Goal: Task Accomplishment & Management: Manage account settings

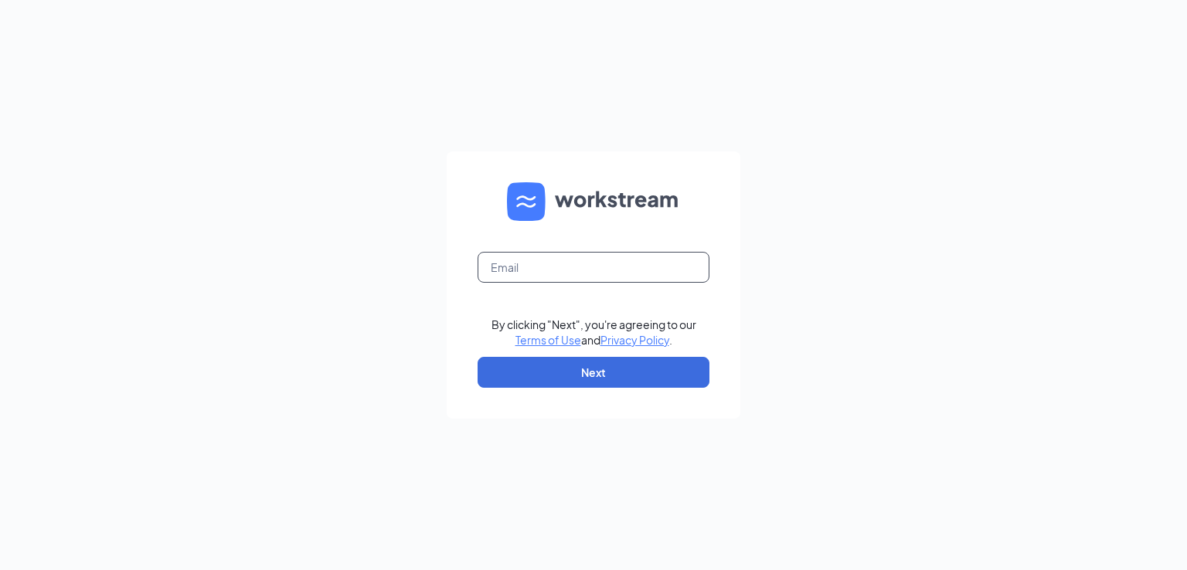
click at [525, 259] on input "text" at bounding box center [593, 267] width 232 height 31
type input "rsheikh@bajco.net"
click at [602, 373] on button "Next" at bounding box center [593, 372] width 232 height 31
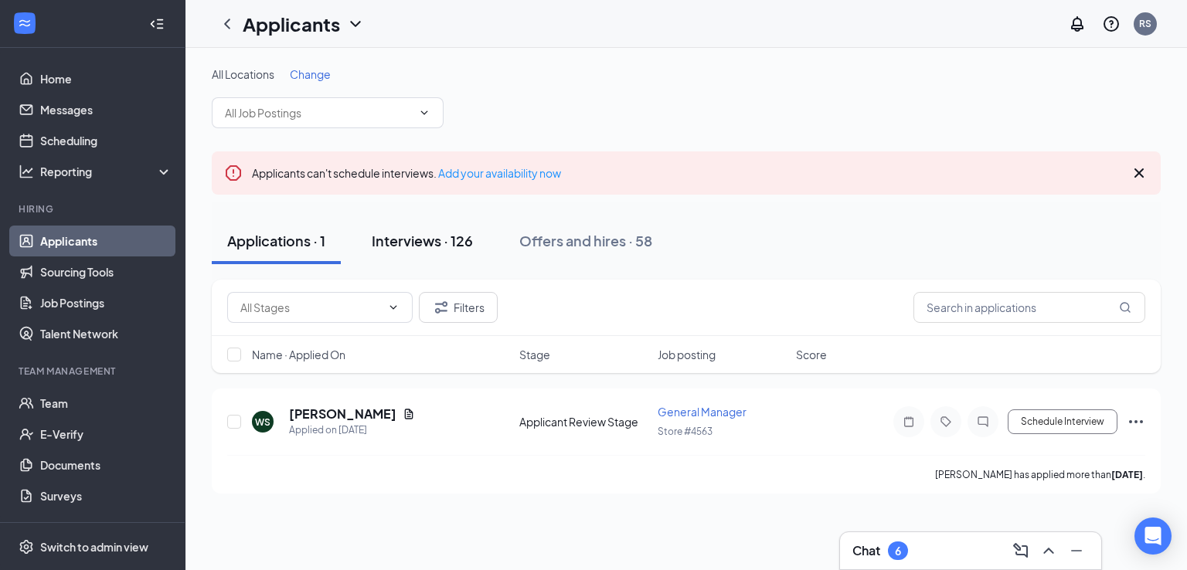
click at [448, 243] on div "Interviews · 126" at bounding box center [422, 240] width 101 height 19
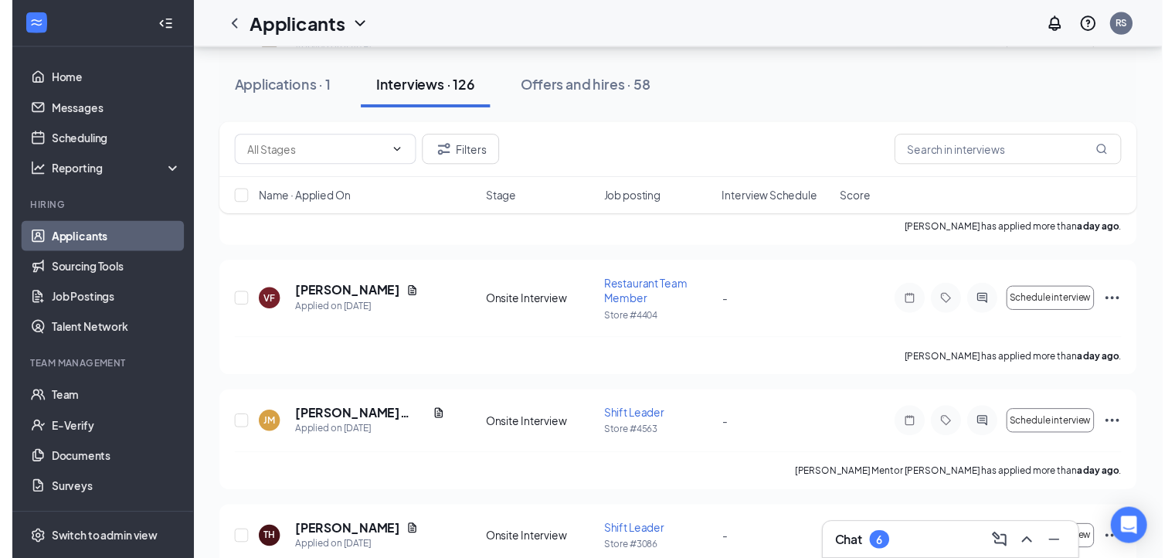
scroll to position [1072, 0]
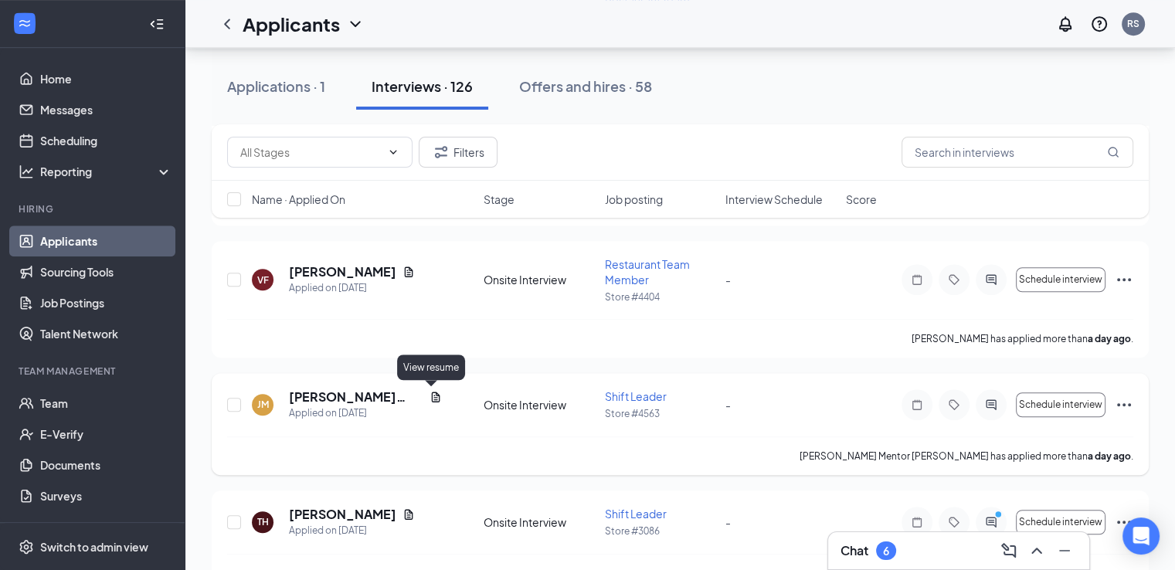
click at [430, 396] on icon "Document" at bounding box center [436, 397] width 12 height 12
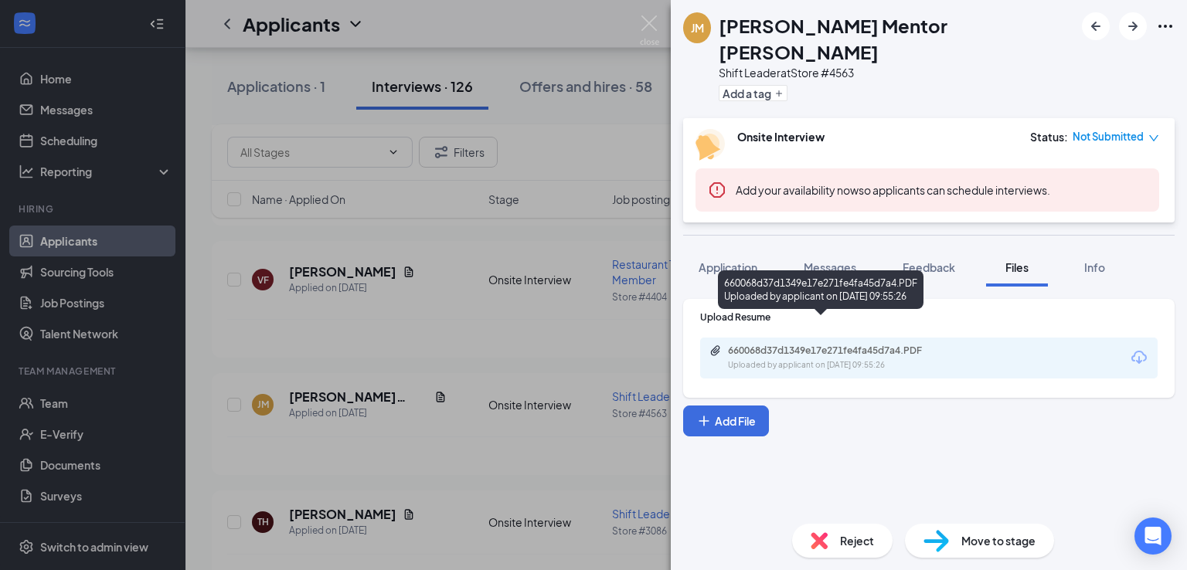
click at [749, 345] on div "660068d37d1349e17e271fe4fa45d7a4.PDF" at bounding box center [836, 351] width 216 height 12
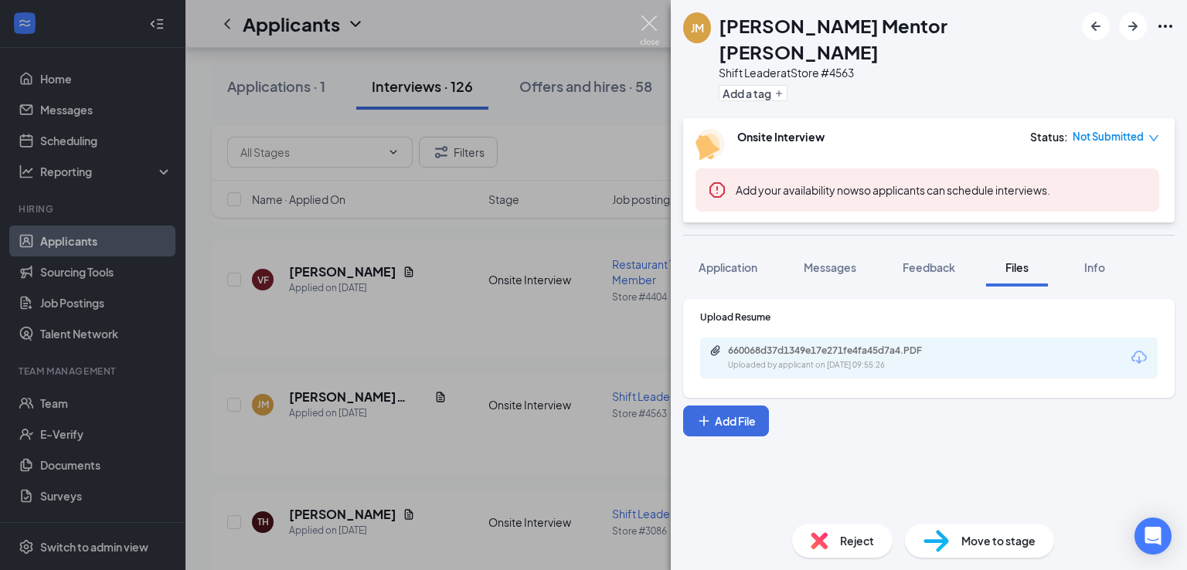
click at [645, 23] on img at bounding box center [649, 30] width 19 height 30
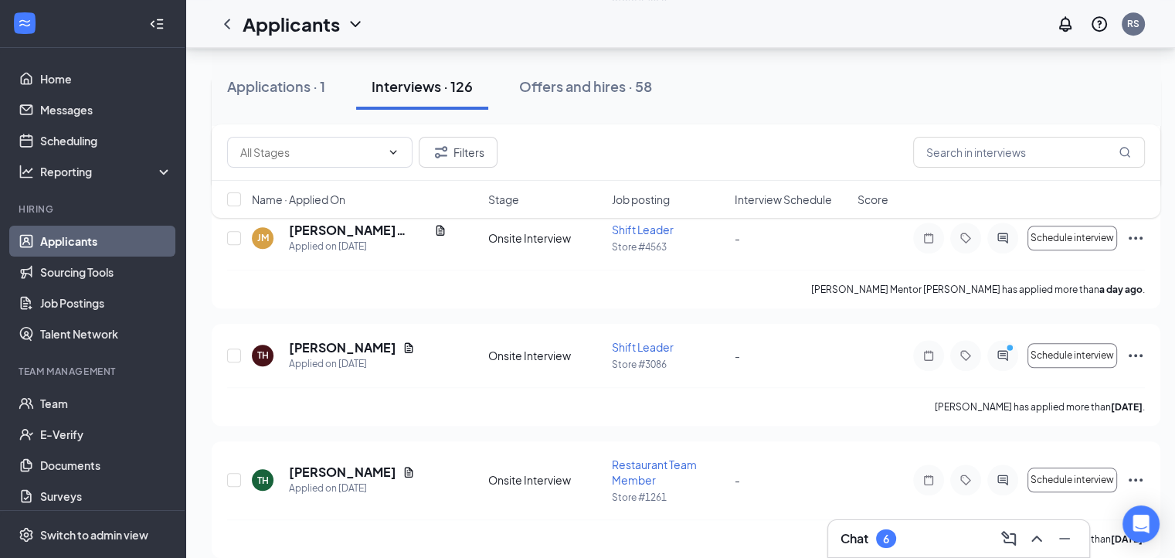
scroll to position [1242, 0]
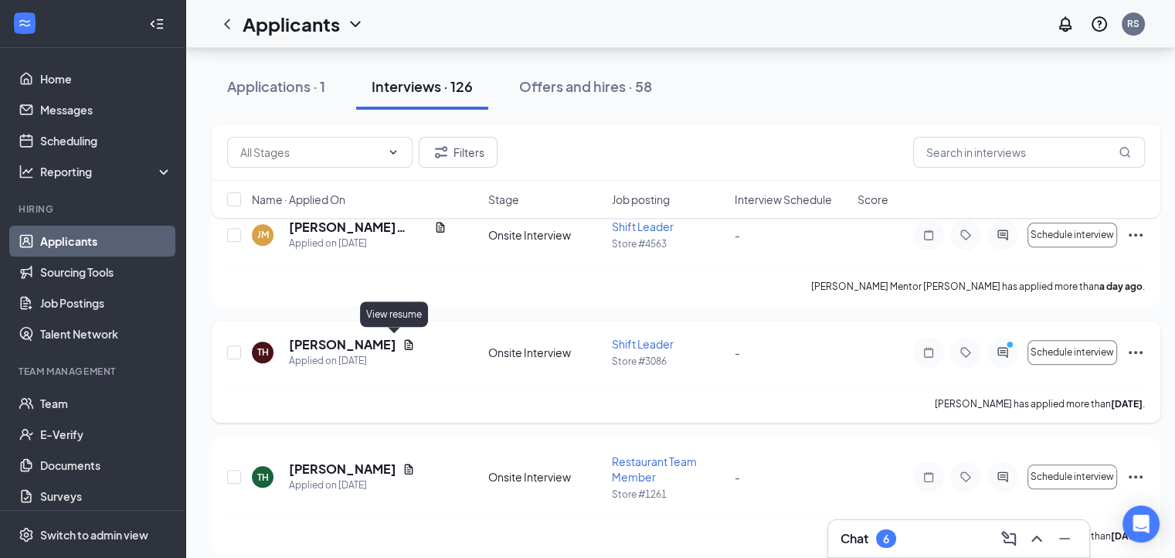
click at [405, 346] on icon "Document" at bounding box center [409, 344] width 8 height 10
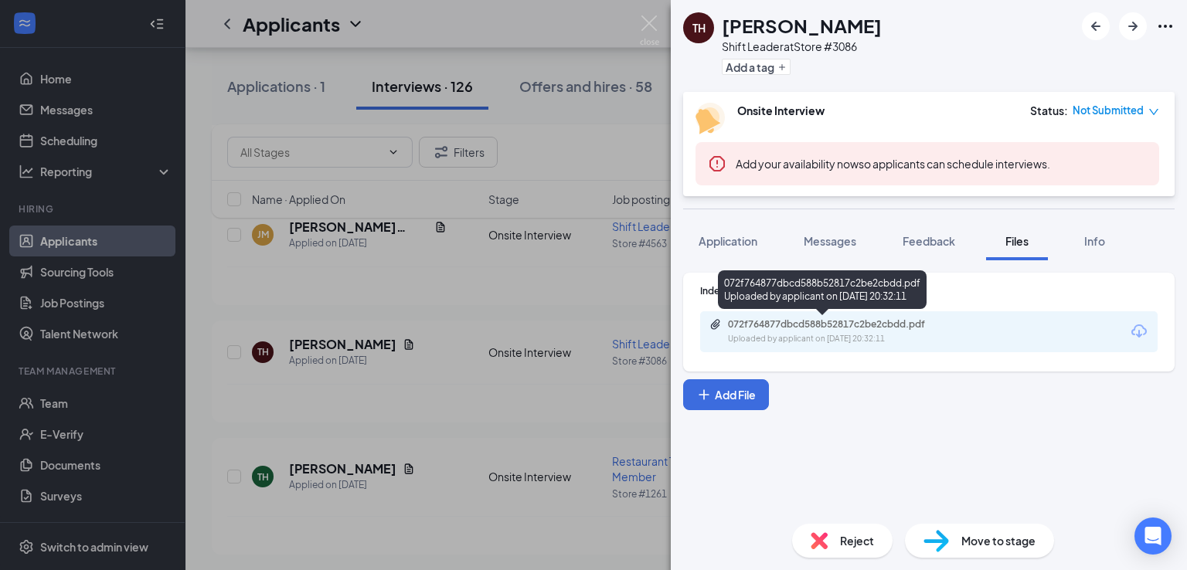
click at [765, 333] on div "Uploaded by applicant on Aug 24, 2025 at 20:32:11" at bounding box center [844, 339] width 232 height 12
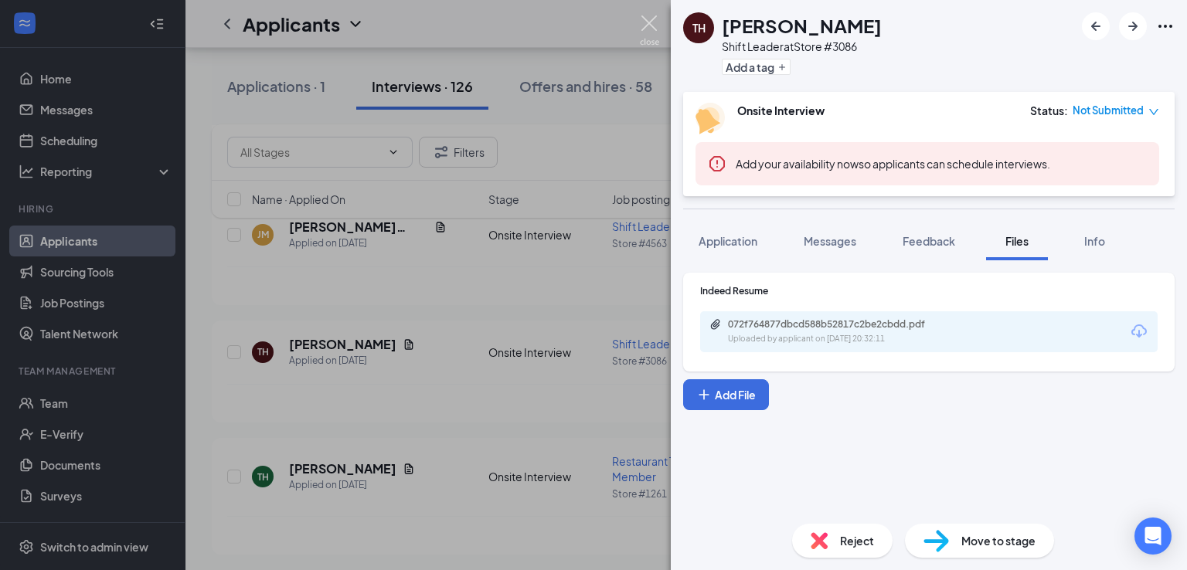
click at [647, 25] on img at bounding box center [649, 30] width 19 height 30
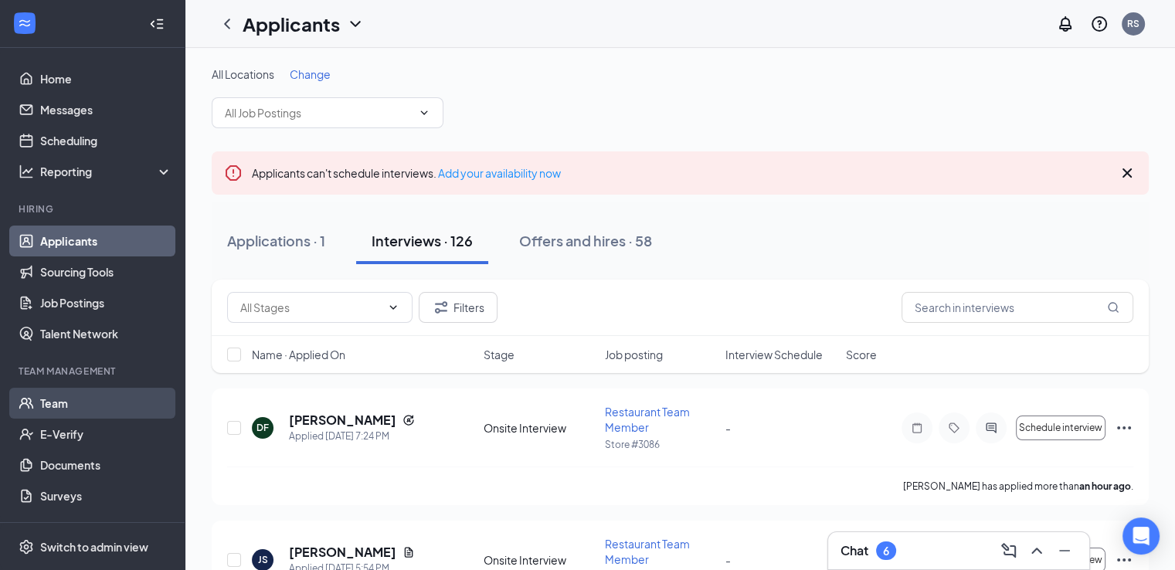
click at [55, 409] on link "Team" at bounding box center [106, 403] width 132 height 31
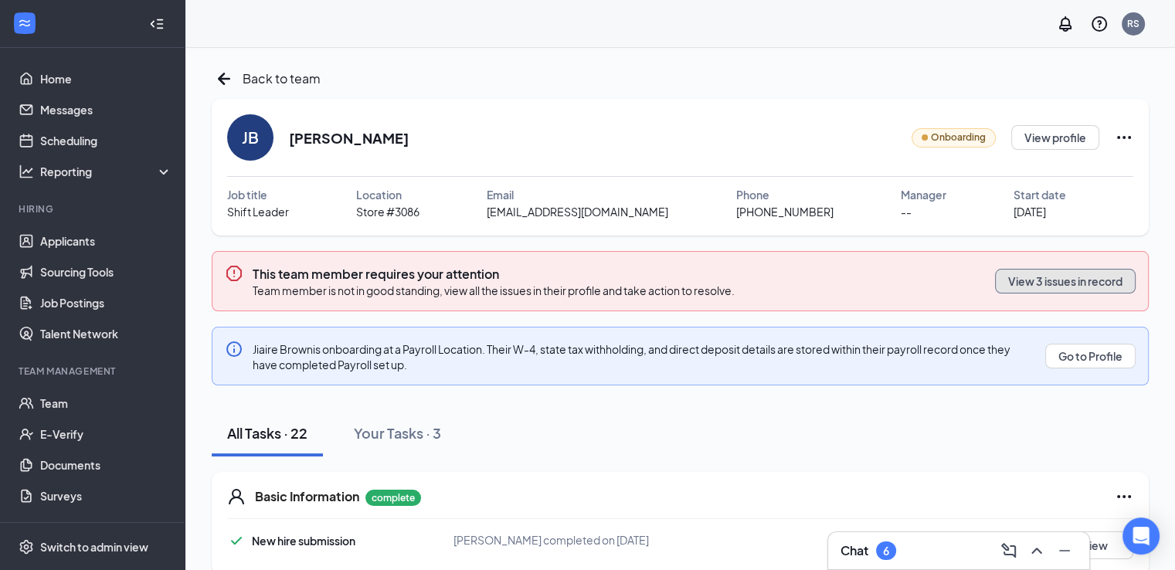
click at [1079, 291] on button "View 3 issues in record" at bounding box center [1065, 281] width 141 height 25
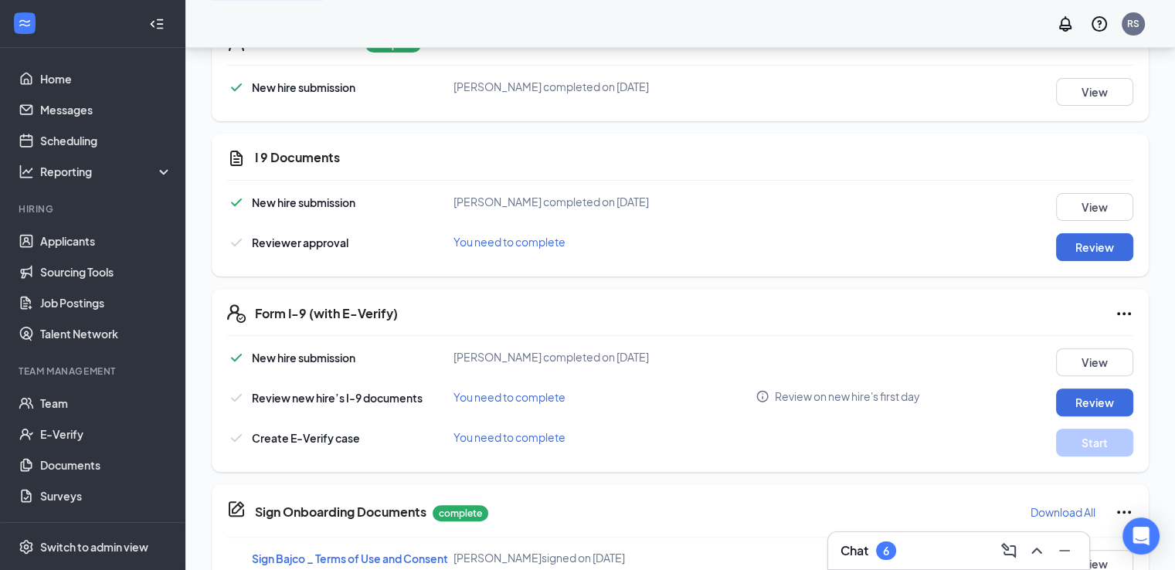
scroll to position [448, 0]
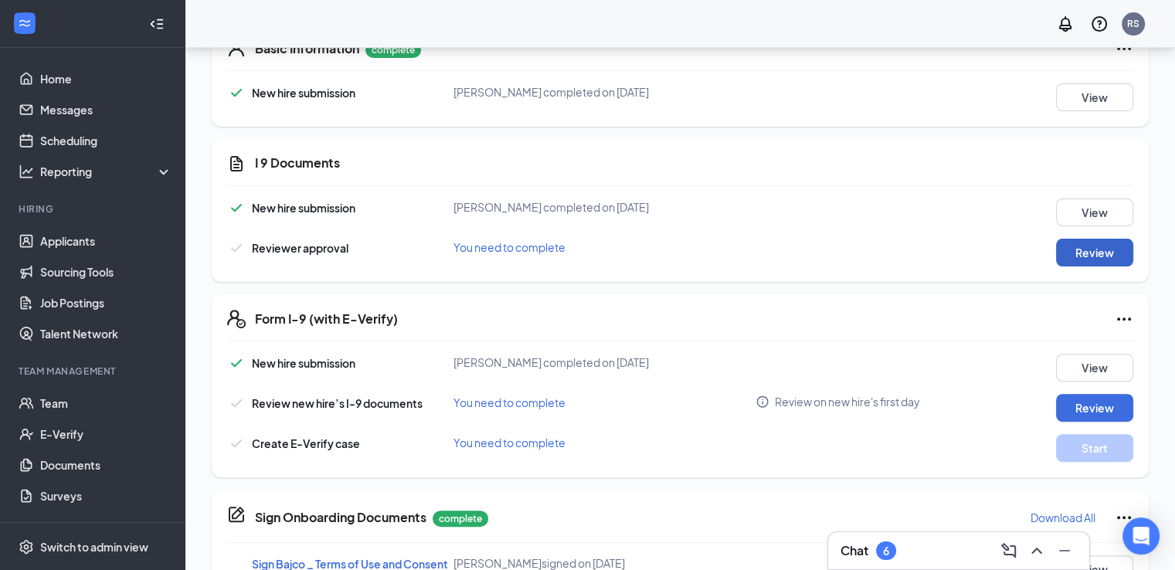
click at [1090, 254] on button "Review" at bounding box center [1094, 253] width 77 height 28
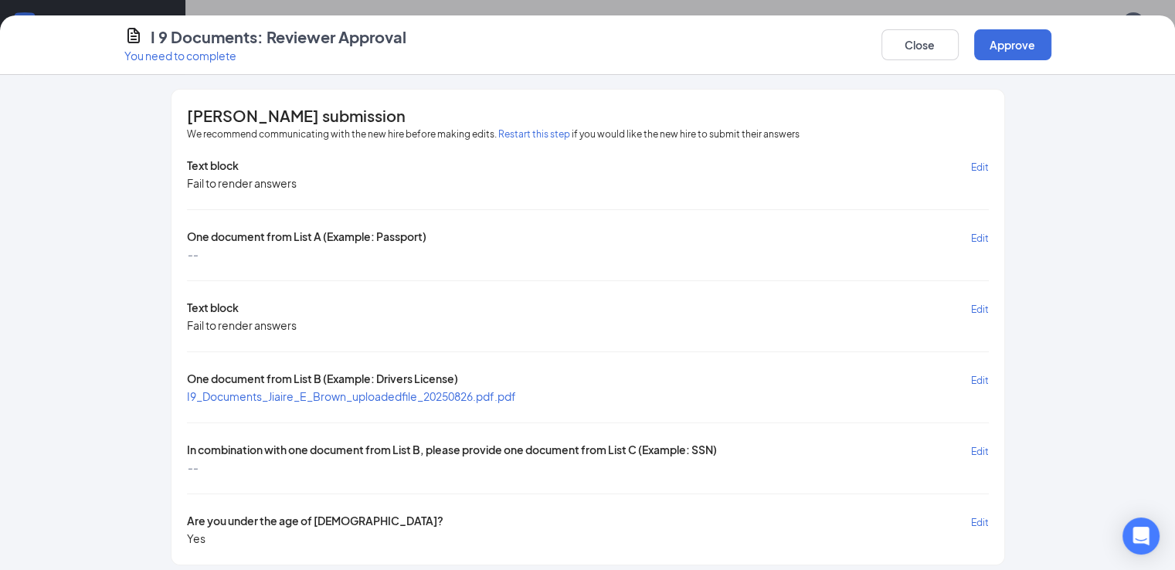
scroll to position [0, 0]
click at [240, 396] on span "I9_Documents_Jiaire_E_Brown_uploadedfile_20250826.pdf.pdf" at bounding box center [351, 398] width 329 height 14
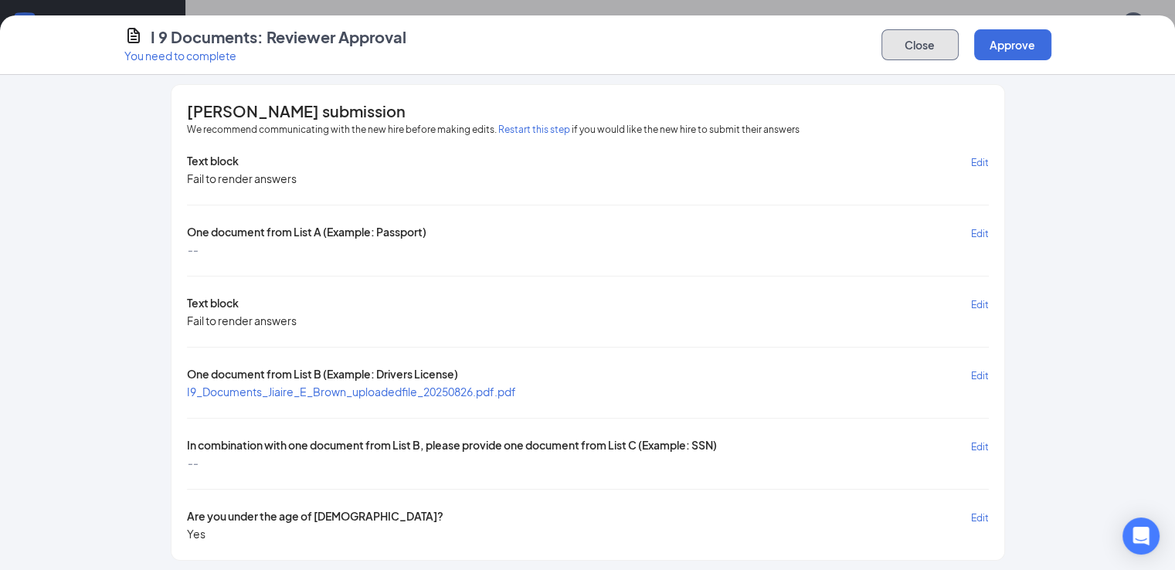
click at [959, 47] on button "Close" at bounding box center [920, 44] width 77 height 31
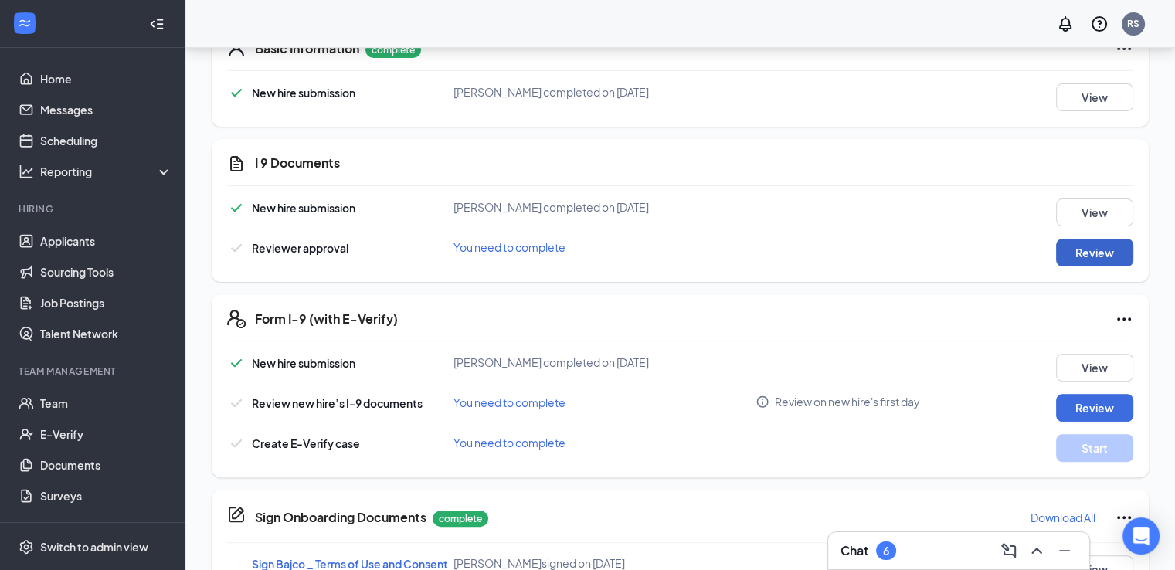
scroll to position [0, 0]
